Goal: Information Seeking & Learning: Learn about a topic

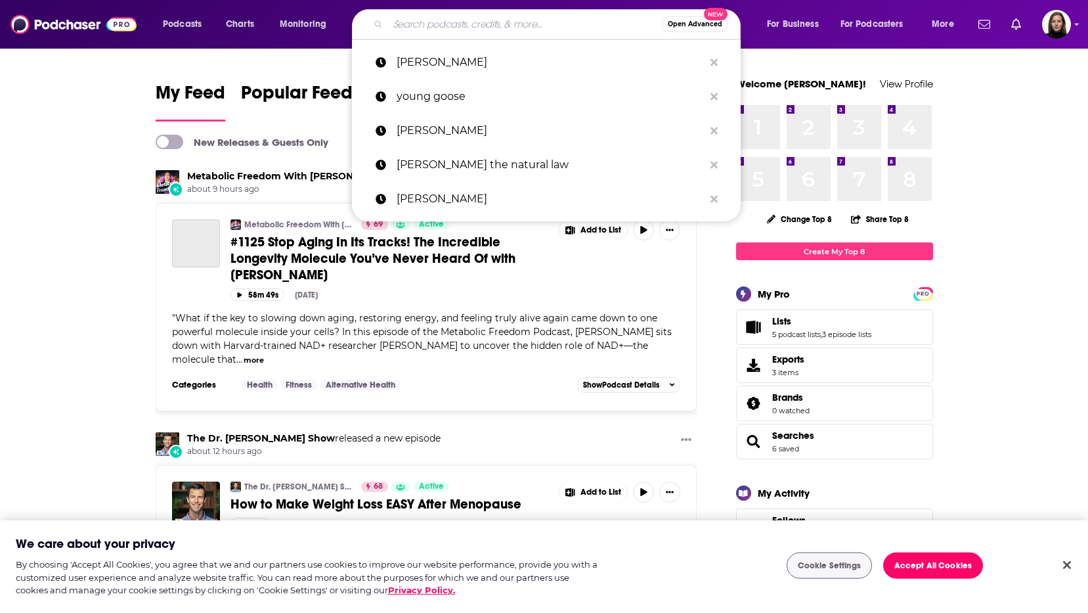
click at [419, 23] on input "Search podcasts, credits, & more..." at bounding box center [525, 24] width 274 height 21
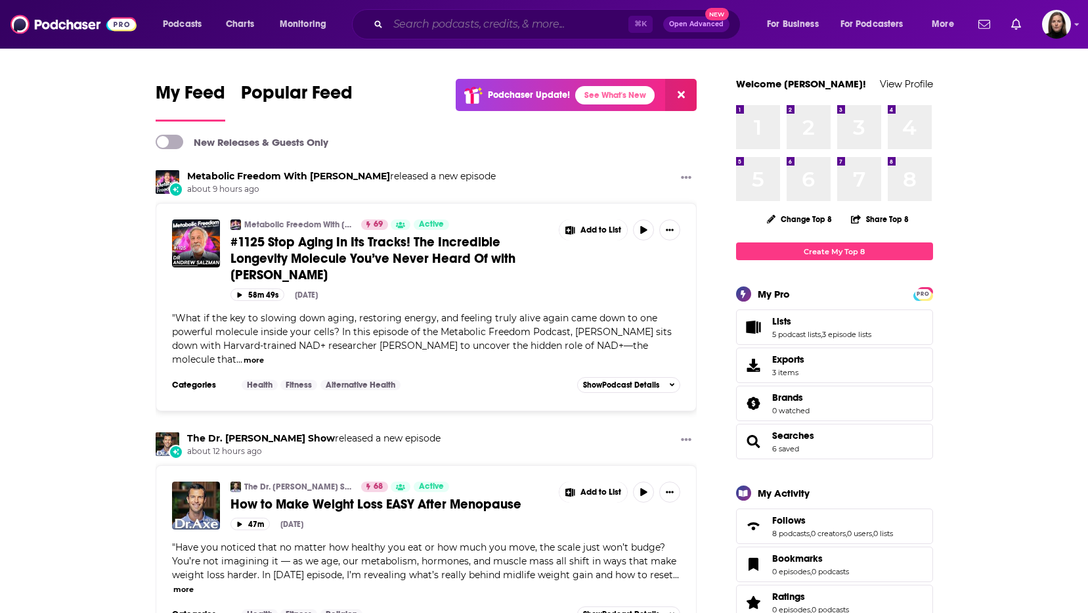
click at [411, 26] on input "Search podcasts, credits, & more..." at bounding box center [508, 24] width 240 height 21
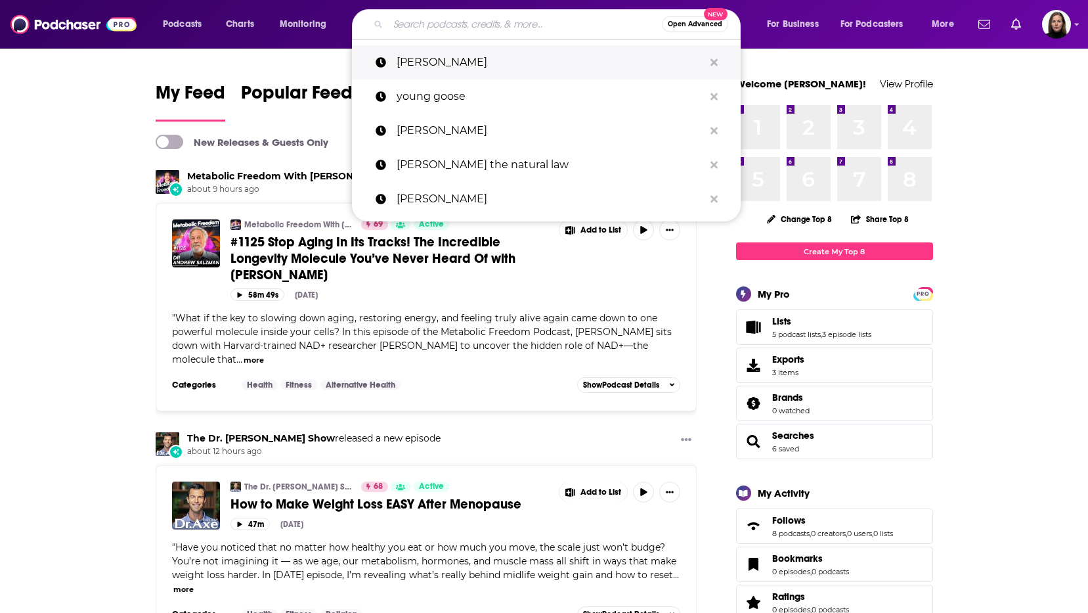
click at [421, 60] on p "[PERSON_NAME]" at bounding box center [550, 62] width 307 height 34
type input "[PERSON_NAME]"
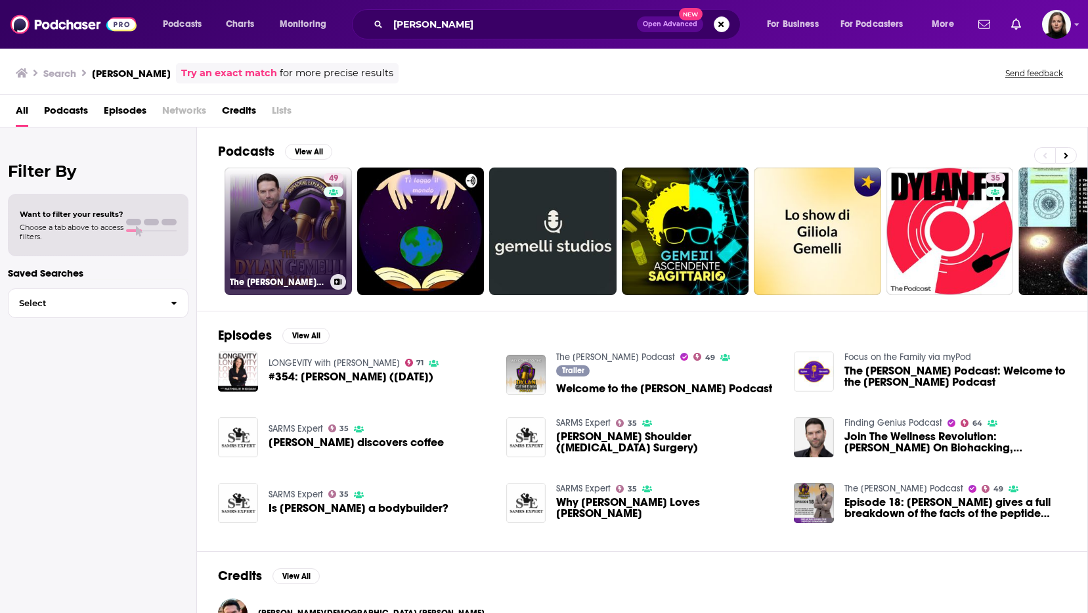
click at [295, 233] on link "49 The [PERSON_NAME] Podcast" at bounding box center [288, 230] width 127 height 127
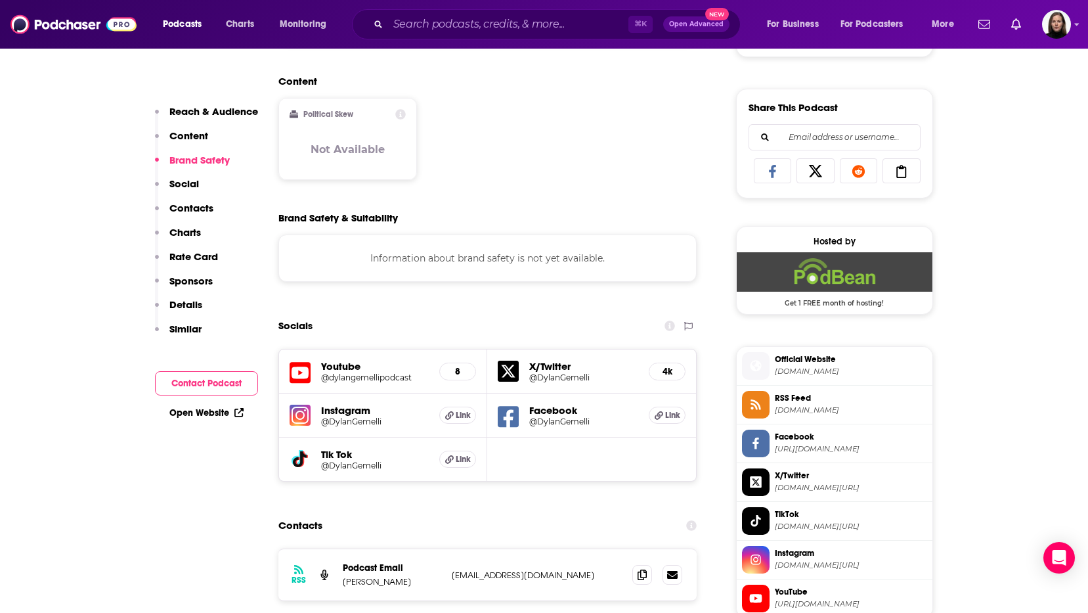
scroll to position [797, 0]
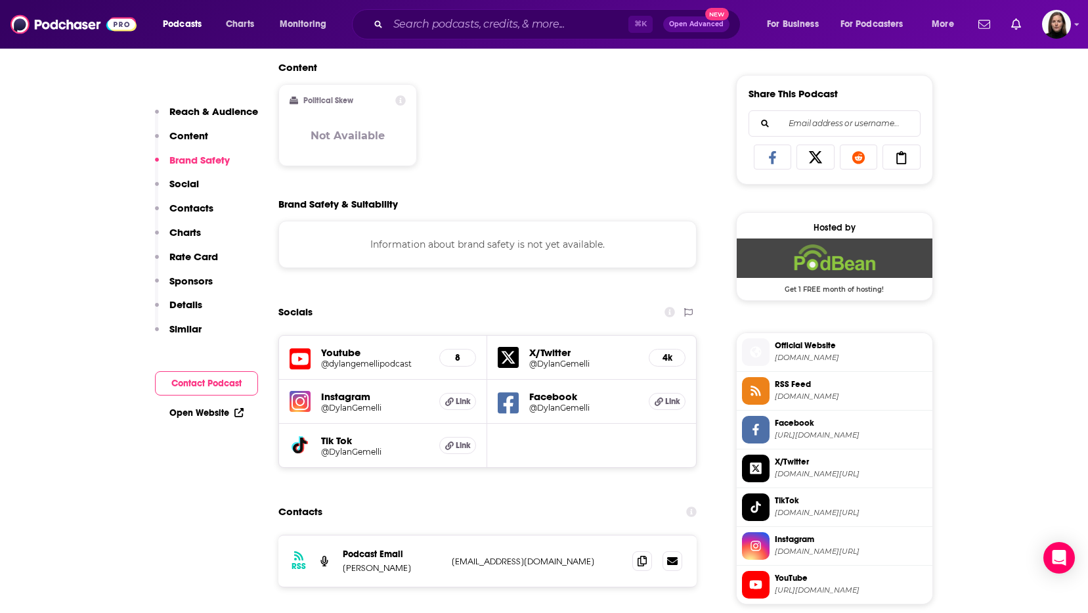
click at [355, 404] on h5 "@DylanGemelli" at bounding box center [375, 407] width 108 height 10
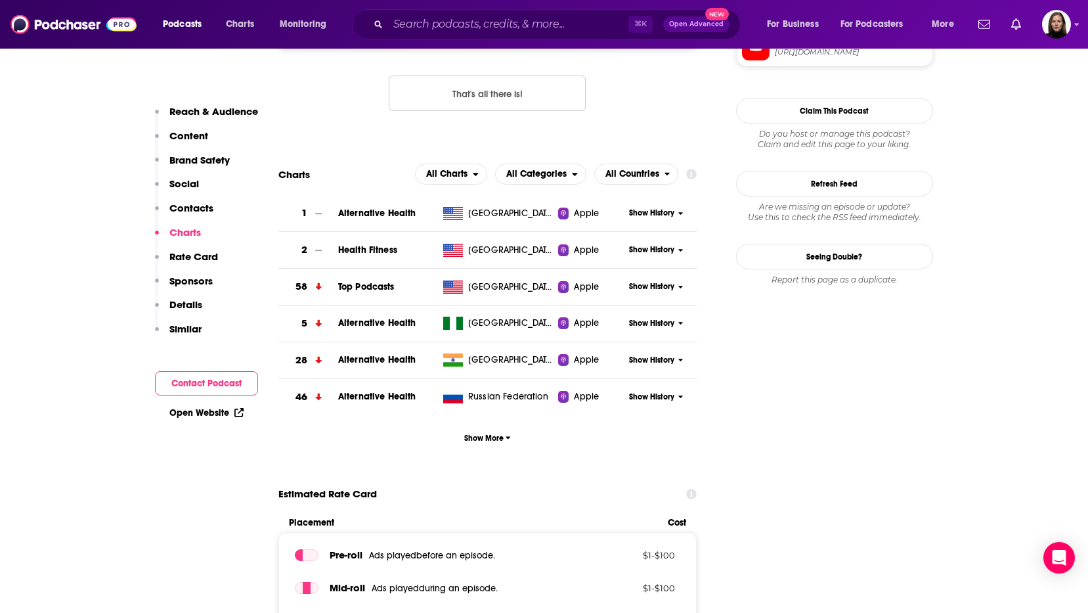
scroll to position [1337, 0]
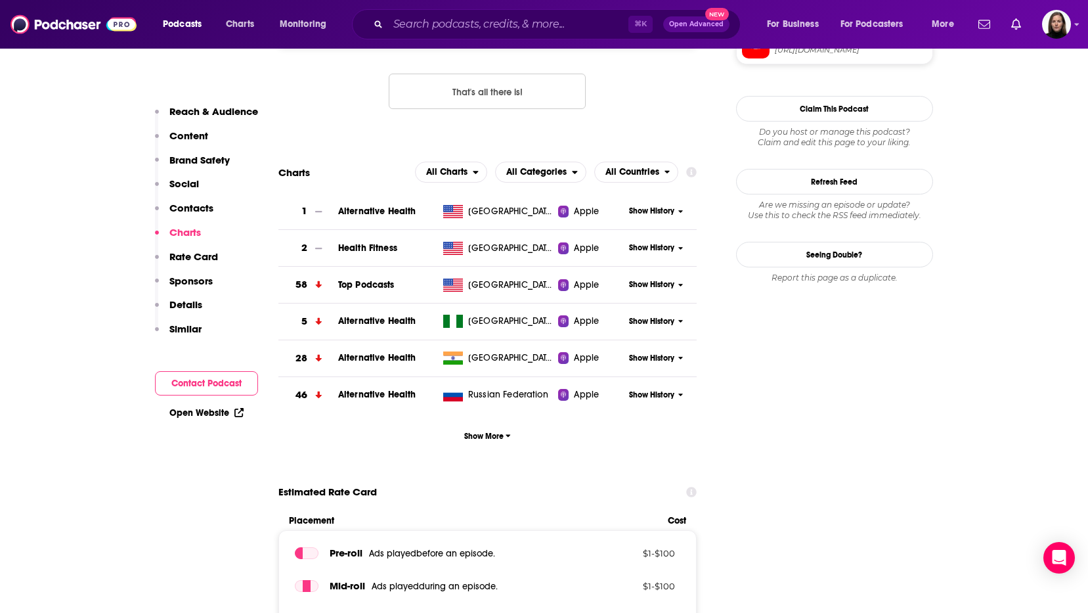
click at [681, 210] on icon at bounding box center [680, 211] width 5 height 8
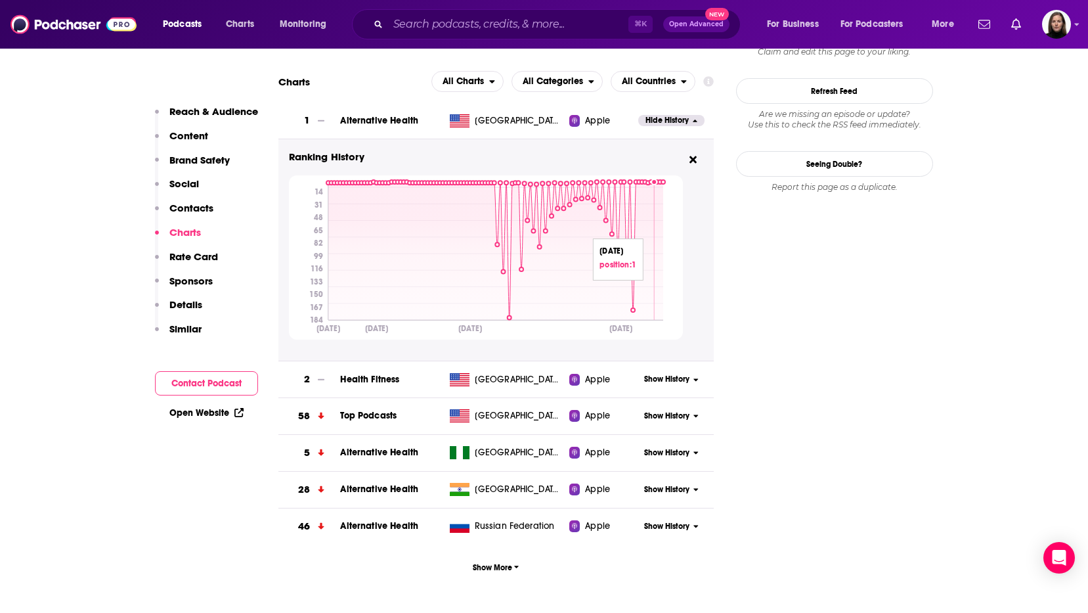
scroll to position [1428, 0]
click at [362, 379] on span "Health Fitness" at bounding box center [369, 378] width 59 height 11
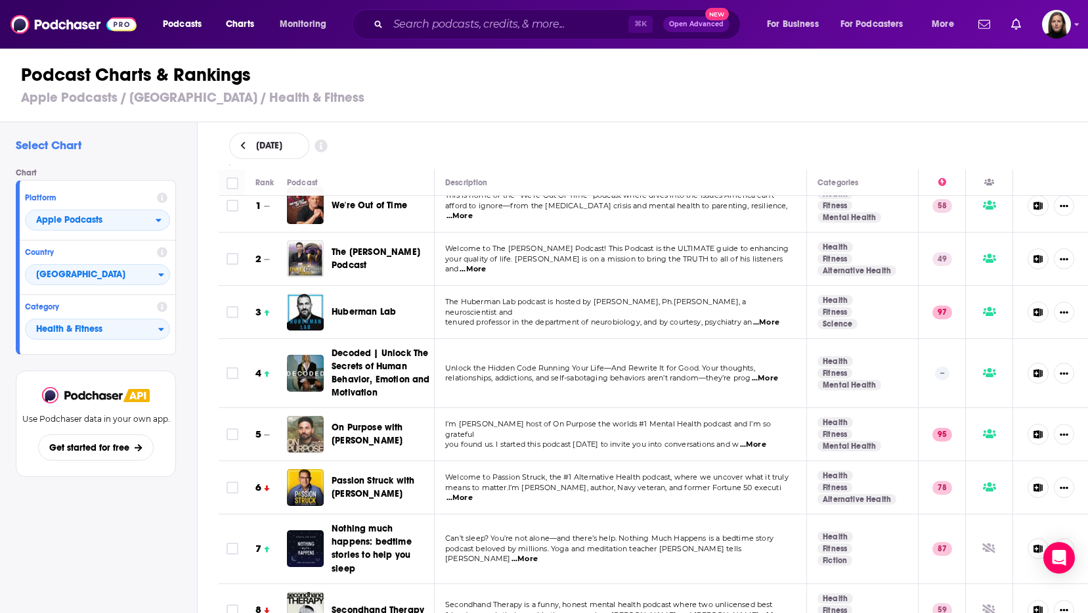
scroll to position [18, 0]
click at [486, 263] on span "...More" at bounding box center [473, 268] width 26 height 11
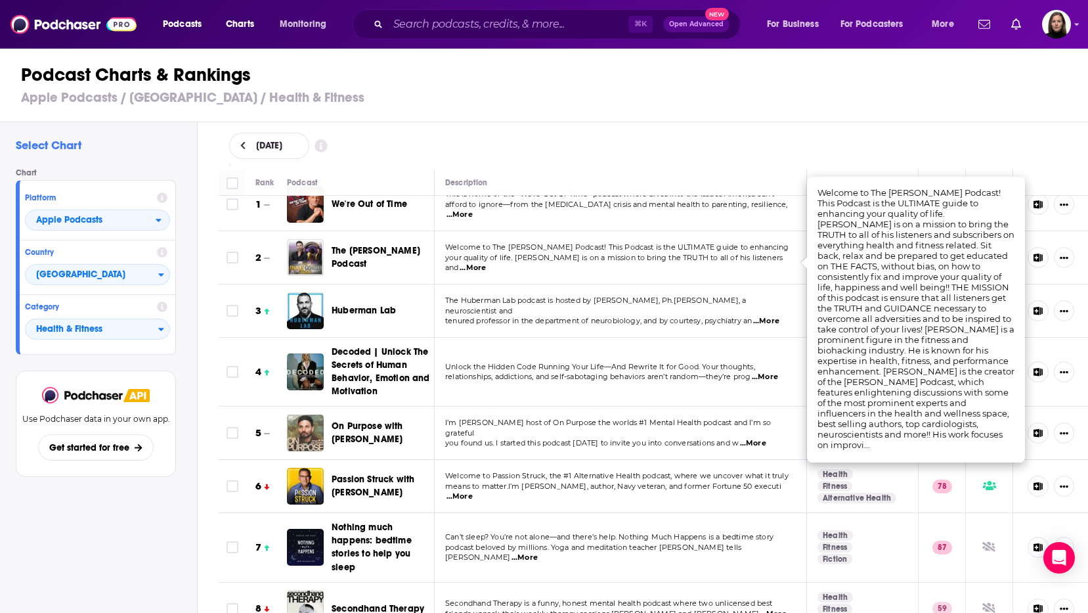
click at [429, 133] on div "[DATE]" at bounding box center [653, 146] width 849 height 26
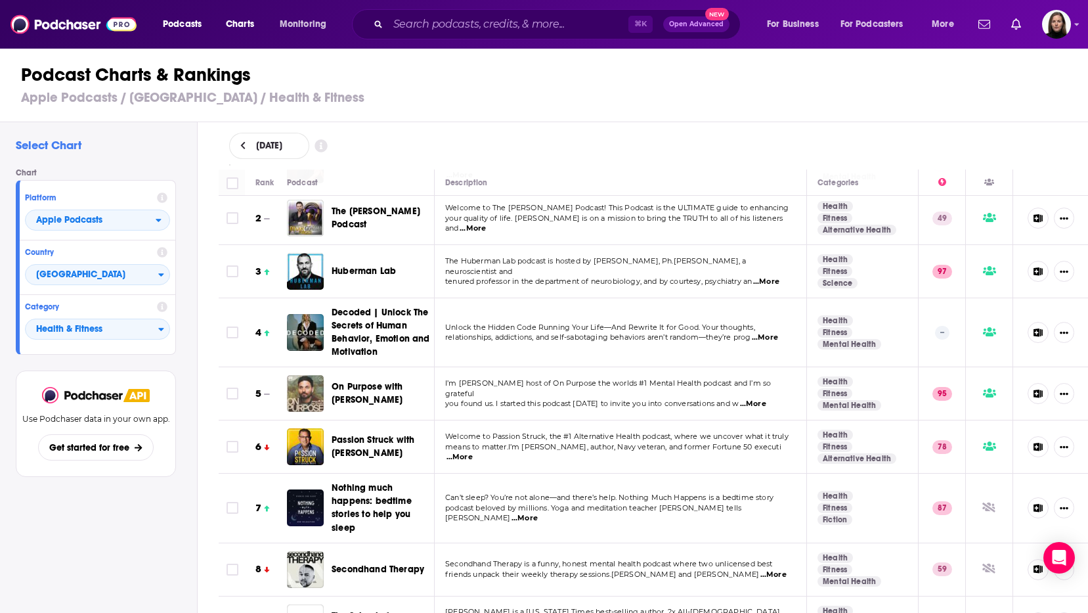
scroll to position [0, 0]
